Goal: Use online tool/utility: Utilize a website feature to perform a specific function

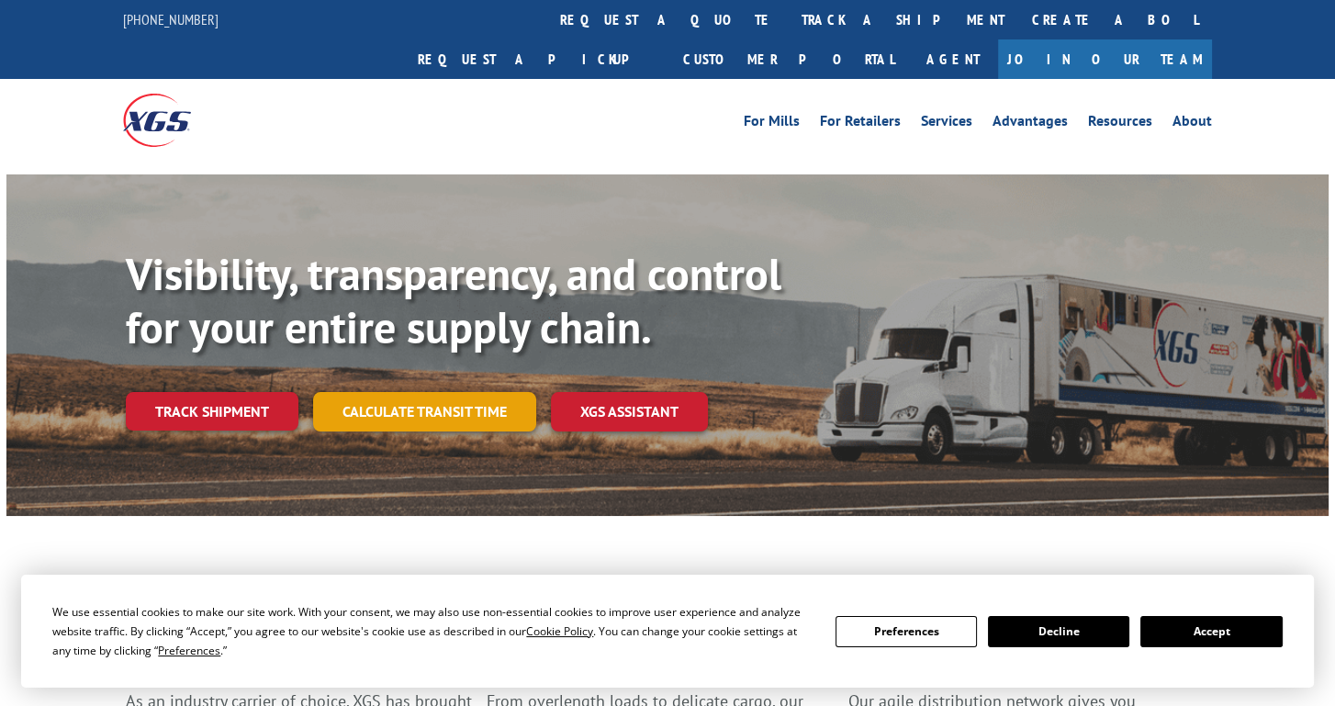
click at [434, 392] on link "Calculate transit time" at bounding box center [424, 411] width 223 height 39
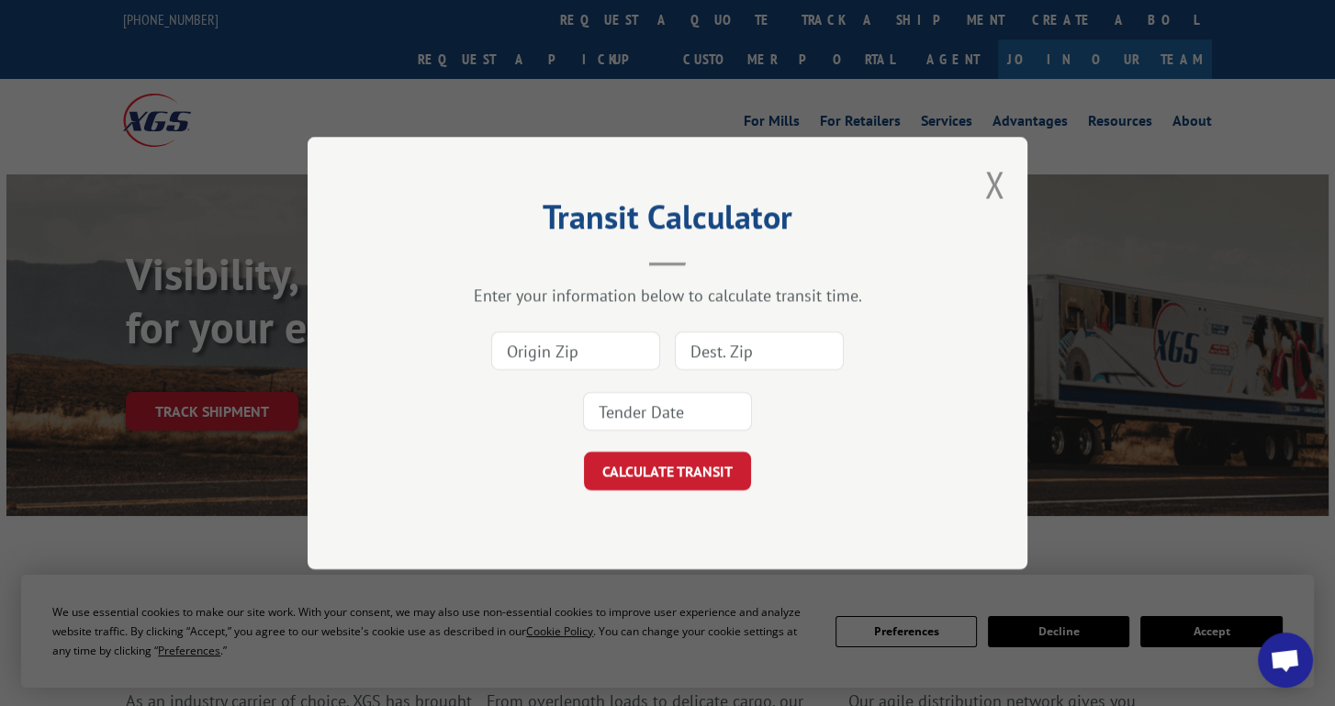
click at [565, 349] on input at bounding box center [575, 350] width 169 height 39
type input "30720"
click at [738, 354] on input at bounding box center [759, 350] width 169 height 39
type input "84104"
click at [676, 398] on input at bounding box center [667, 411] width 169 height 39
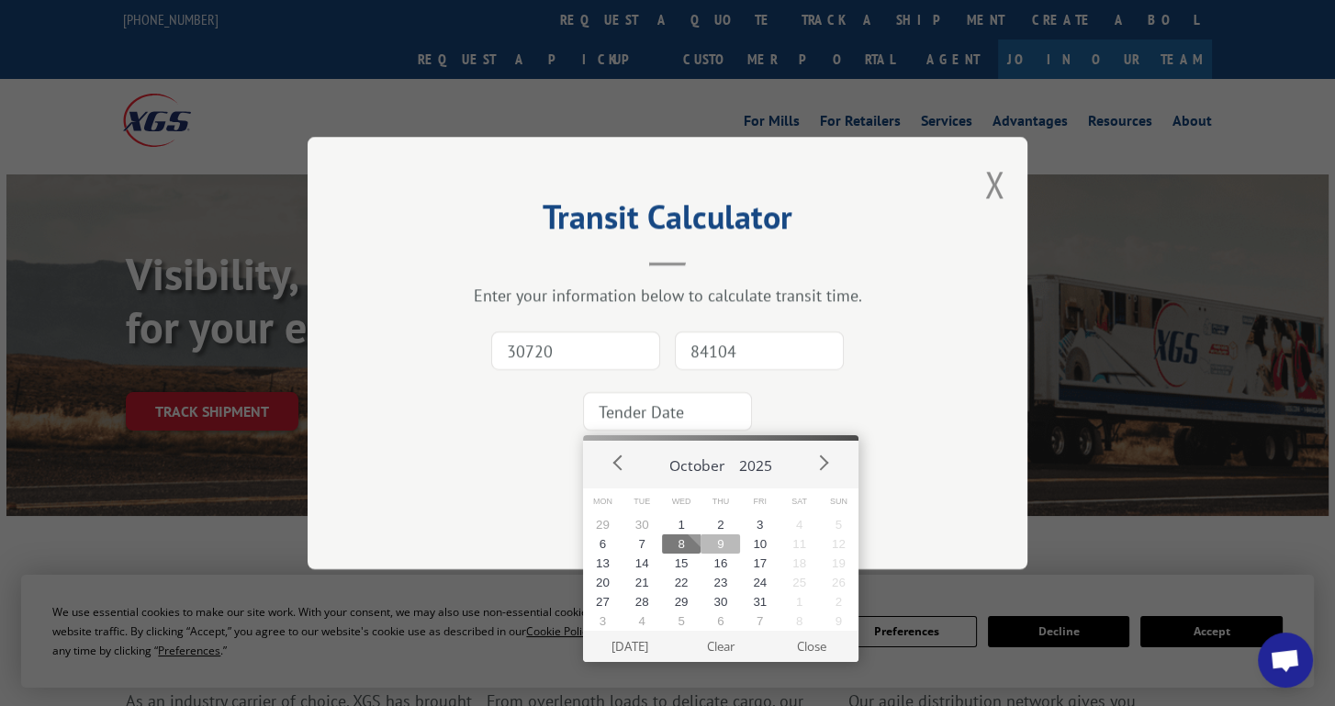
click at [728, 554] on button "9" at bounding box center [720, 543] width 39 height 19
type input "[DATE]"
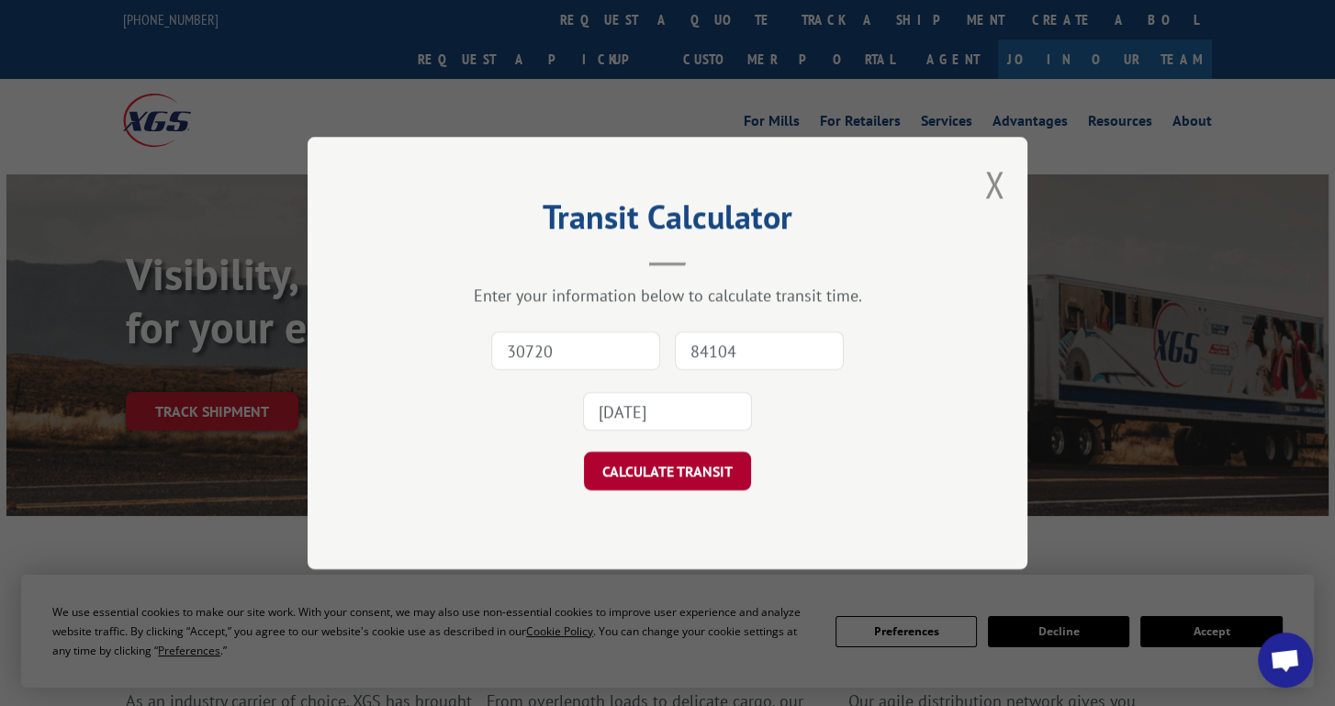
click at [667, 460] on button "CALCULATE TRANSIT" at bounding box center [667, 471] width 167 height 39
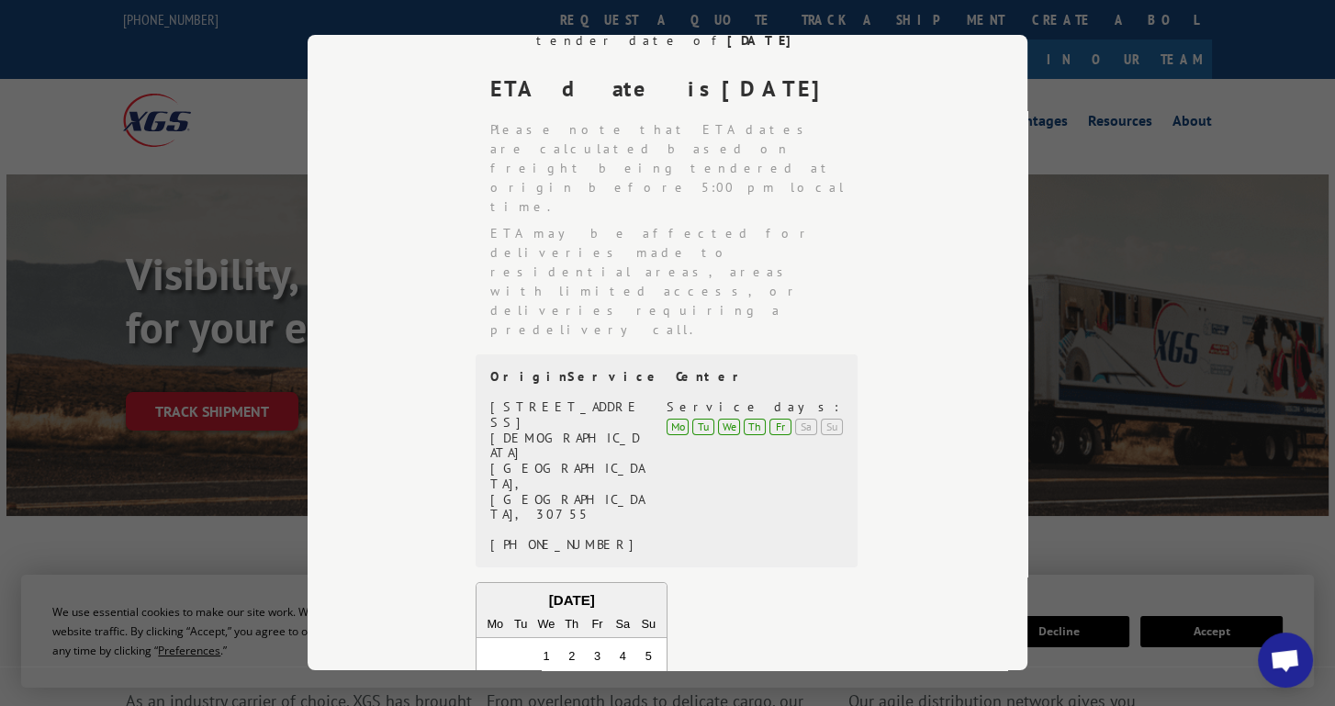
scroll to position [428, 0]
